Goal: Transaction & Acquisition: Purchase product/service

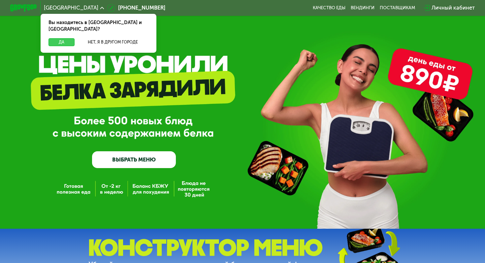
click at [62, 38] on button "Да" at bounding box center [61, 42] width 26 height 8
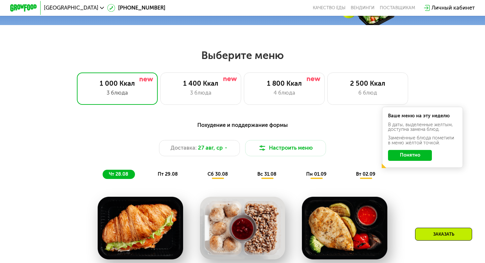
scroll to position [253, 0]
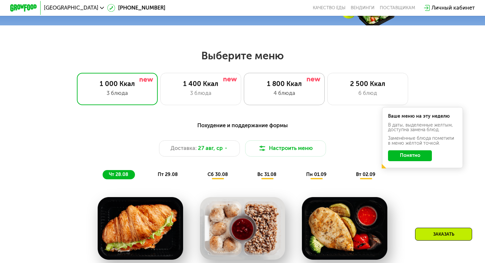
click at [286, 91] on div "4 блюда" at bounding box center [284, 93] width 67 height 8
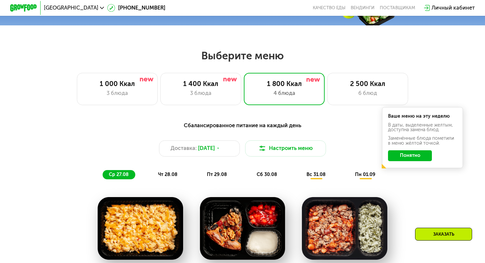
click at [410, 156] on button "Понятно" at bounding box center [410, 155] width 44 height 11
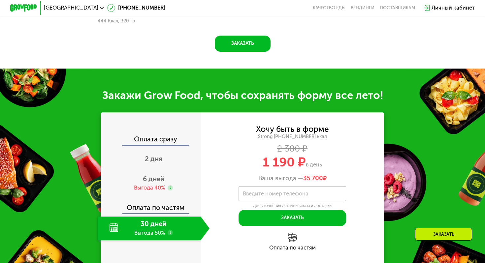
scroll to position [648, 0]
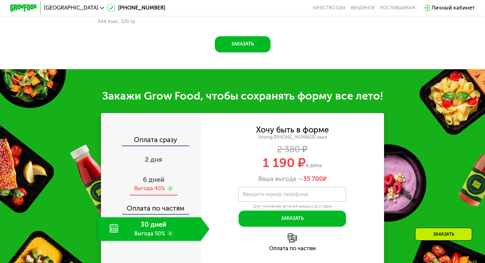
click at [148, 176] on span "6 дней" at bounding box center [153, 180] width 21 height 8
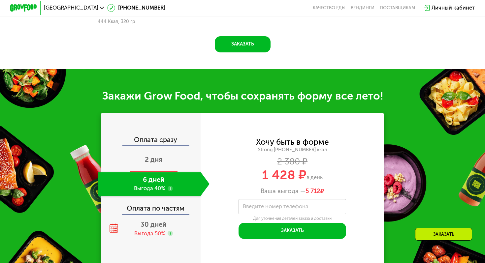
click at [157, 156] on span "2 дня" at bounding box center [153, 160] width 17 height 8
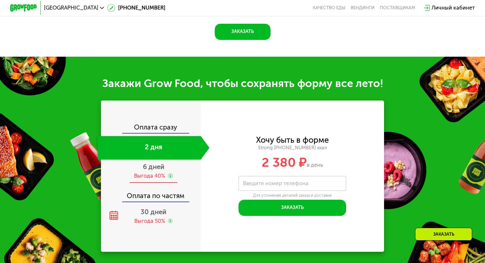
click at [152, 170] on span "6 дней" at bounding box center [153, 167] width 21 height 8
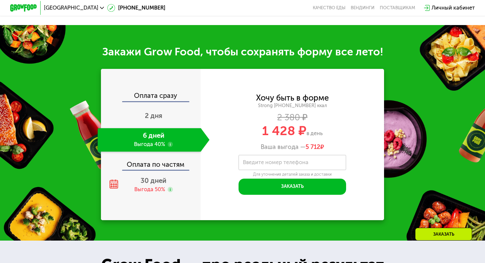
scroll to position [648, 0]
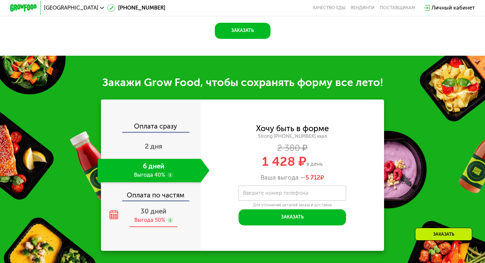
click at [145, 212] on span "30 дней" at bounding box center [154, 211] width 26 height 8
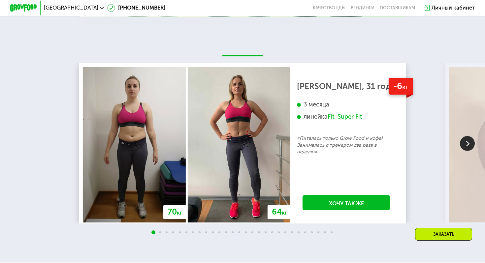
scroll to position [1149, 0]
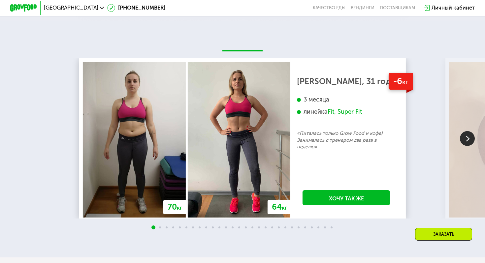
click at [465, 140] on img at bounding box center [467, 138] width 15 height 15
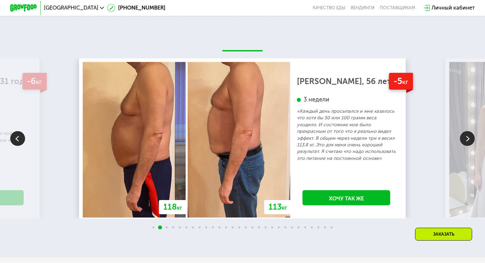
click at [465, 140] on img at bounding box center [467, 138] width 15 height 15
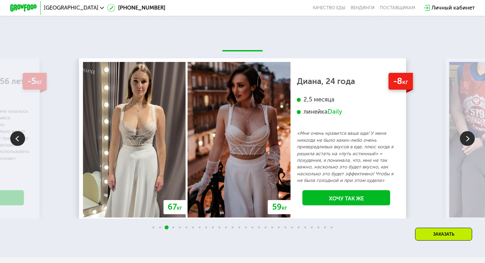
click at [464, 140] on img at bounding box center [467, 138] width 15 height 15
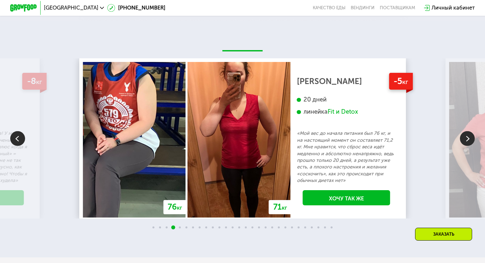
click at [464, 140] on img at bounding box center [467, 138] width 15 height 15
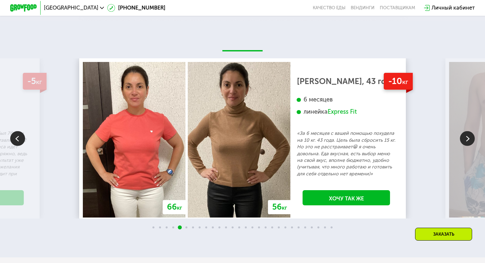
click at [464, 140] on img at bounding box center [467, 138] width 15 height 15
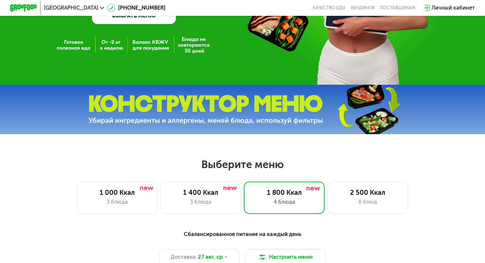
scroll to position [0, 0]
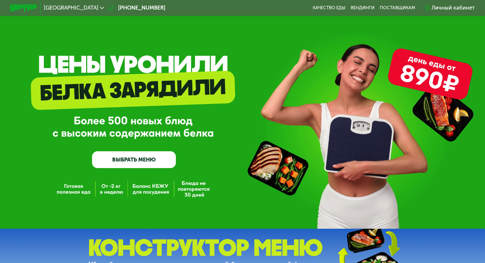
click at [154, 163] on link "ВЫБРАТЬ МЕНЮ" at bounding box center [134, 159] width 84 height 17
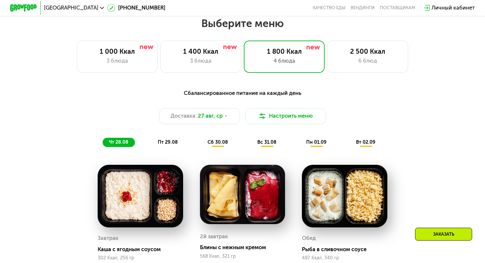
scroll to position [286, 0]
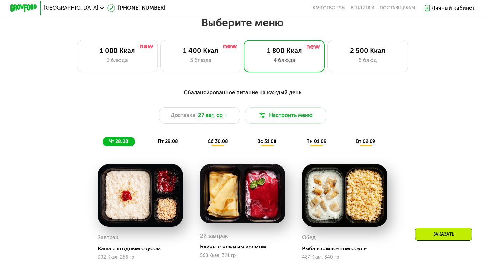
click at [169, 142] on span "пт 29.08" at bounding box center [168, 142] width 20 height 6
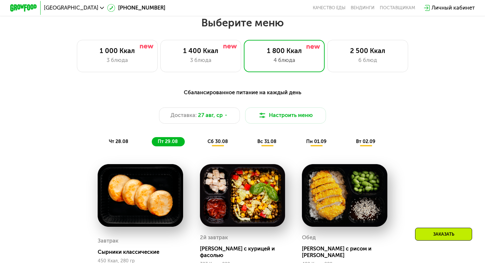
click at [251, 144] on div "сб 30.08" at bounding box center [267, 142] width 32 height 10
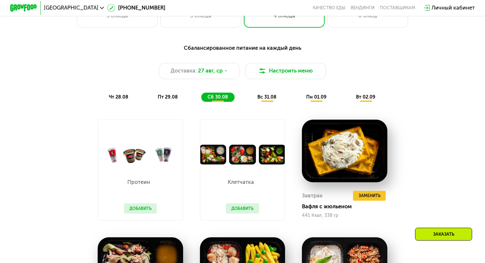
scroll to position [352, 0]
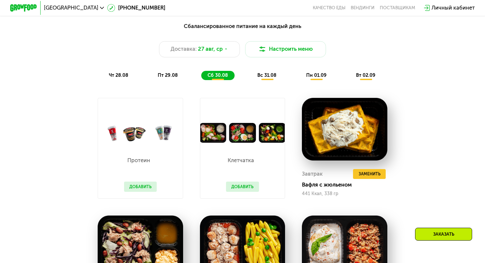
click at [143, 188] on button "Добавить" at bounding box center [140, 187] width 33 height 10
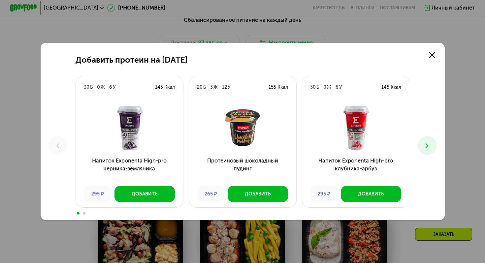
scroll to position [360, 0]
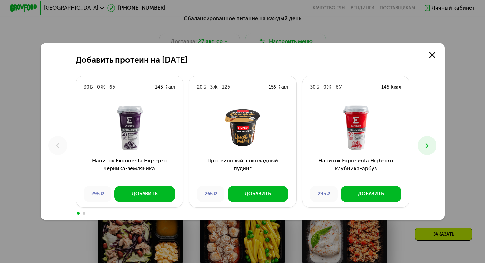
click at [429, 145] on icon at bounding box center [427, 146] width 8 height 8
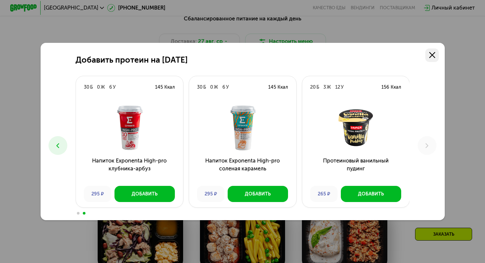
click at [432, 53] on icon at bounding box center [432, 55] width 6 height 6
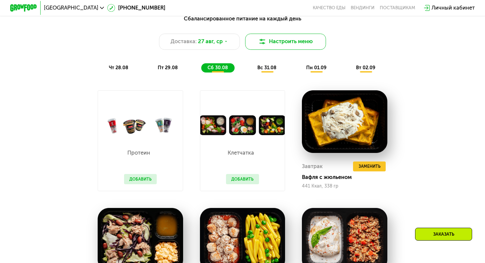
click at [271, 41] on button "Настроить меню" at bounding box center [285, 42] width 81 height 16
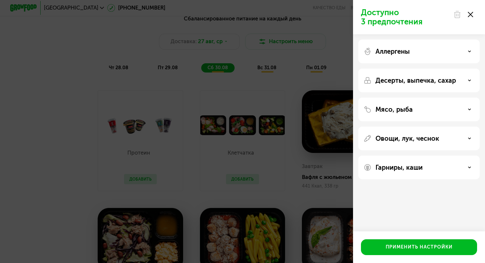
click at [439, 47] on div "Аллергены" at bounding box center [418, 51] width 111 height 8
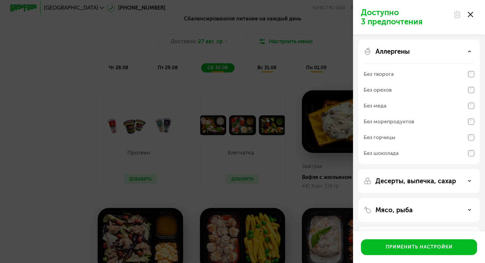
click at [438, 51] on div "Аллергены" at bounding box center [418, 51] width 111 height 8
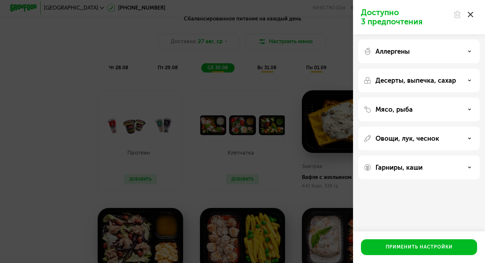
click at [424, 80] on p "Десерты, выпечка, сахар" at bounding box center [415, 81] width 80 height 8
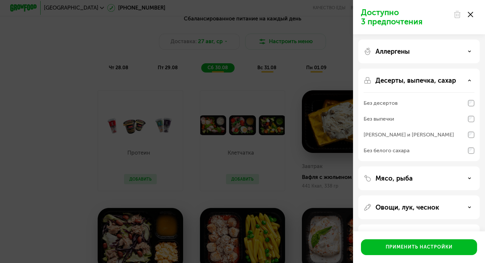
click at [424, 81] on p "Десерты, выпечка, сахар" at bounding box center [415, 81] width 80 height 8
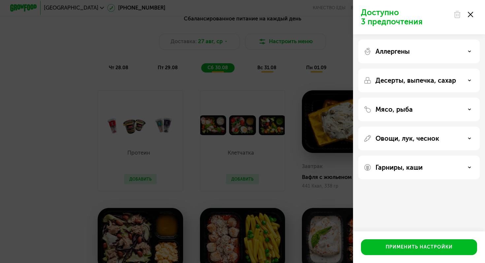
click at [411, 109] on p "Мясо, рыба" at bounding box center [393, 110] width 37 height 8
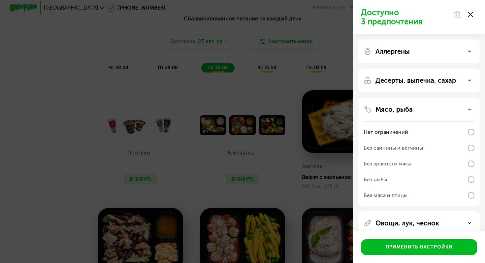
click at [411, 109] on p "Мясо, рыба" at bounding box center [393, 110] width 37 height 8
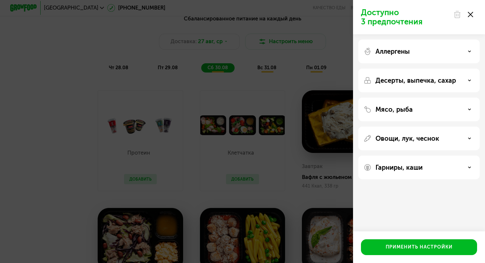
click at [406, 137] on p "Овощи, лук, чеснок" at bounding box center [407, 139] width 64 height 8
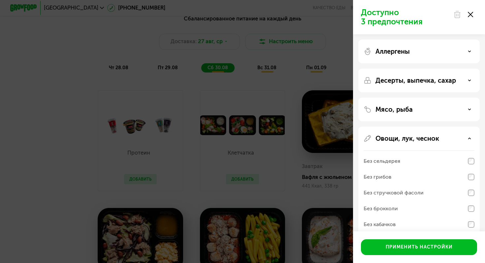
click at [406, 137] on p "Овощи, лук, чеснок" at bounding box center [407, 139] width 64 height 8
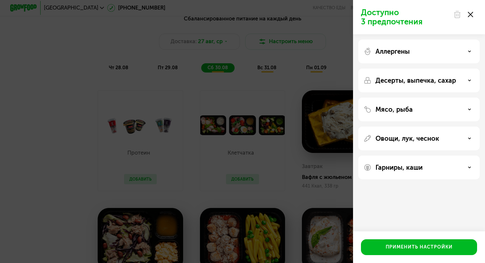
click at [401, 169] on p "Гарниры, каши" at bounding box center [398, 168] width 47 height 8
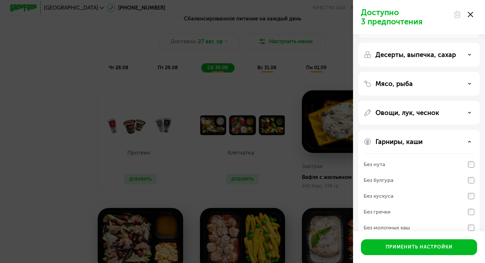
scroll to position [39, 0]
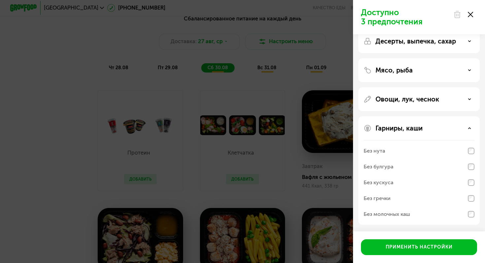
click at [414, 99] on p "Овощи, лук, чеснок" at bounding box center [407, 99] width 64 height 8
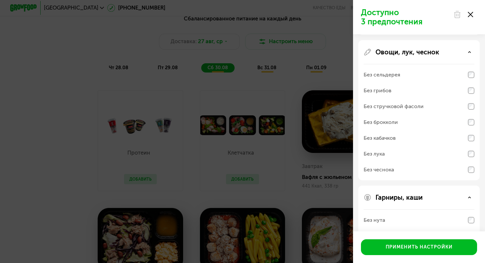
scroll to position [87, 0]
click at [421, 51] on p "Овощи, лук, чеснок" at bounding box center [407, 51] width 64 height 8
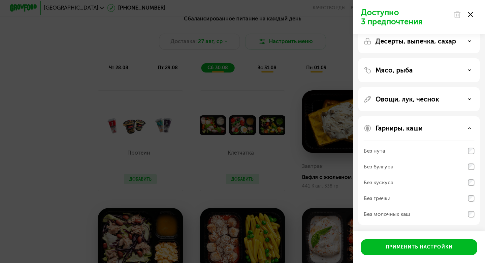
click at [411, 126] on p "Гарниры, каши" at bounding box center [398, 128] width 47 height 8
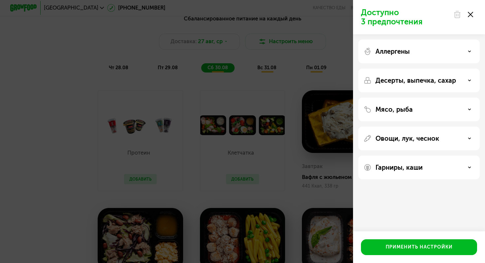
click at [475, 12] on div at bounding box center [463, 14] width 28 height 13
click at [471, 16] on icon at bounding box center [470, 14] width 5 height 5
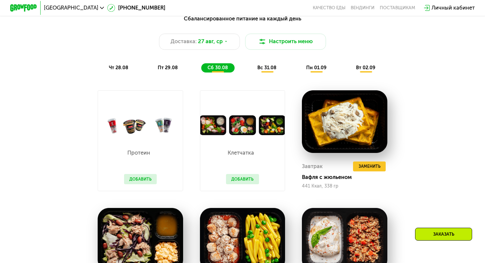
click at [270, 67] on span "вс 31.08" at bounding box center [266, 68] width 19 height 6
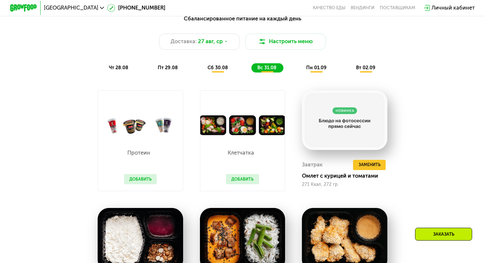
click at [350, 68] on div "пн 01.09" at bounding box center [366, 68] width 32 height 10
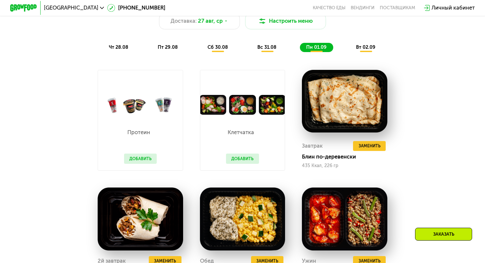
scroll to position [369, 0]
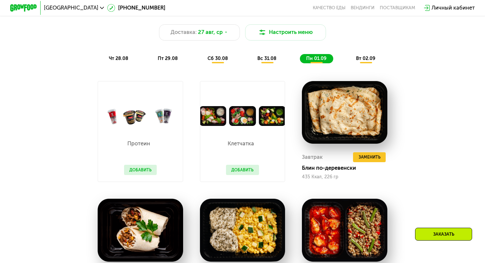
click at [224, 56] on span "сб 30.08" at bounding box center [217, 59] width 20 height 6
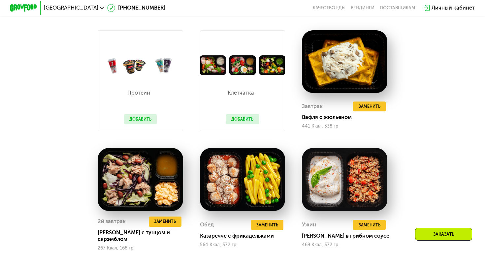
scroll to position [421, 0]
